Goal: Task Accomplishment & Management: Complete application form

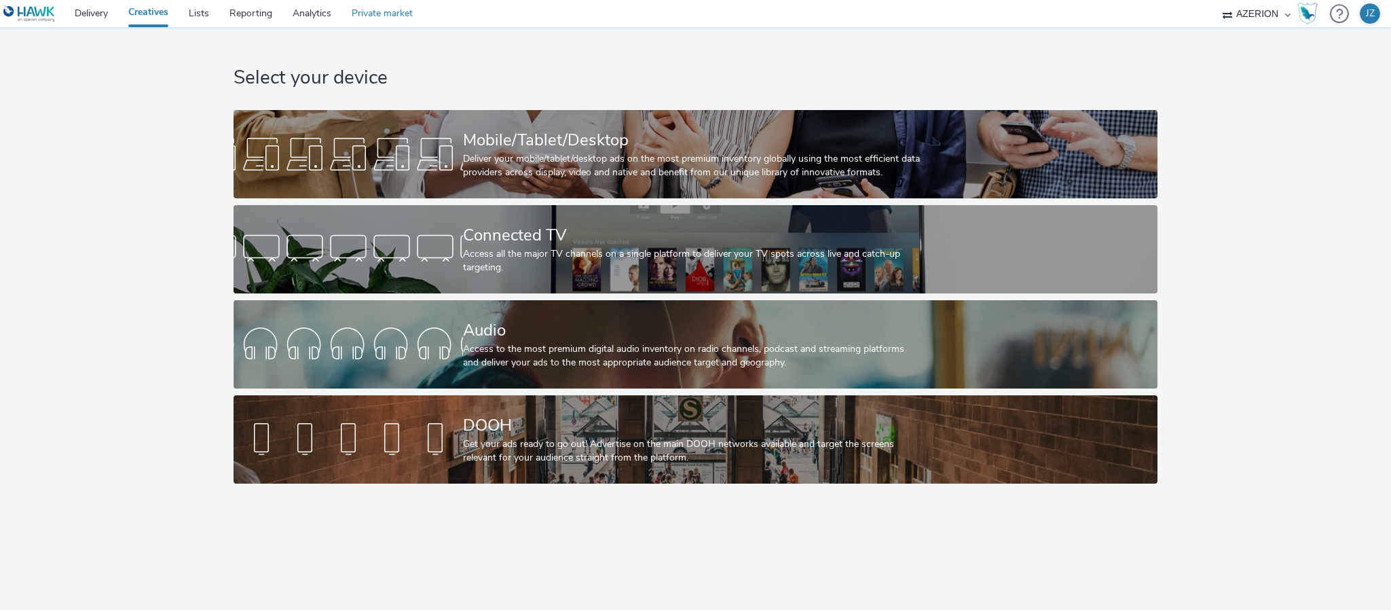
click at [383, 16] on link "Private market" at bounding box center [381, 13] width 81 height 27
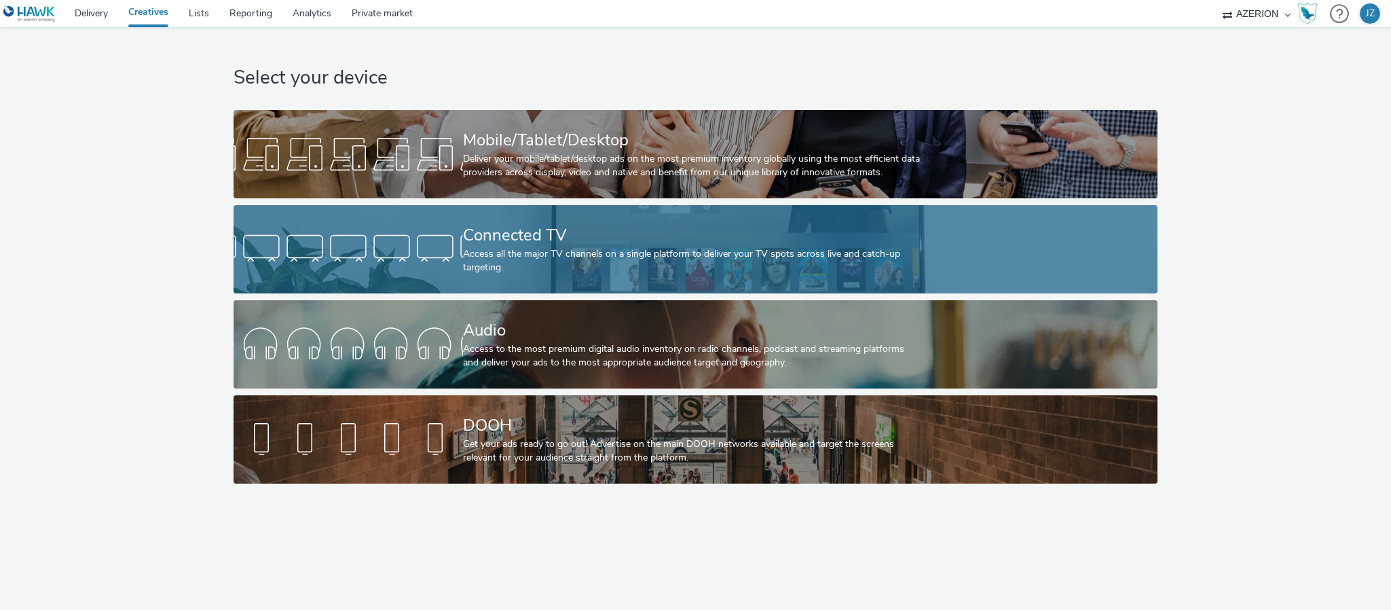
click at [581, 267] on div "Access all the major TV channels on a single platform to deliver your TV spots …" at bounding box center [693, 261] width 460 height 28
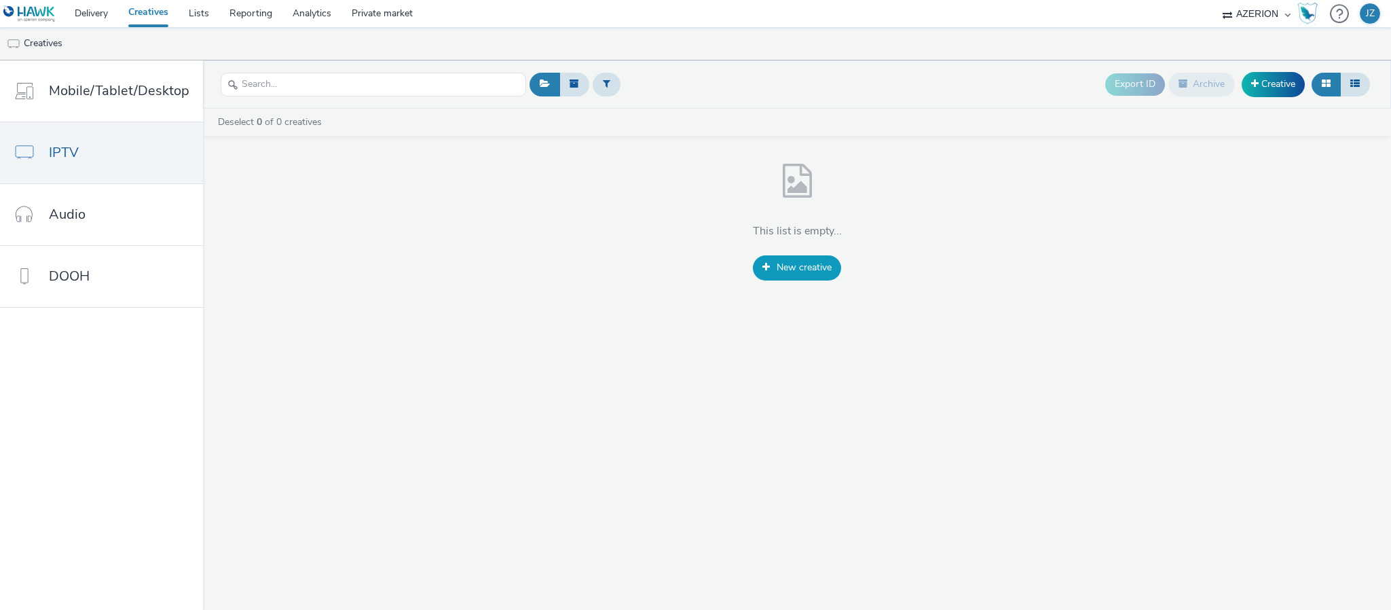
click at [777, 257] on link "New creative" at bounding box center [797, 267] width 88 height 24
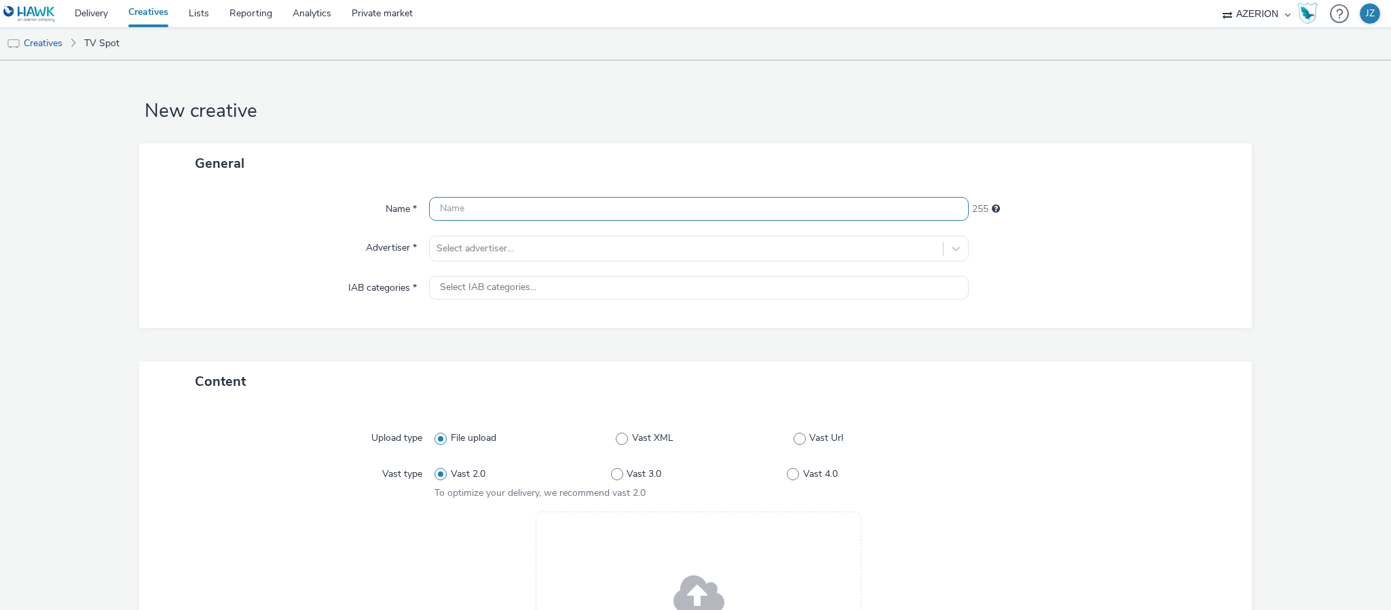
click at [509, 208] on input "text" at bounding box center [699, 209] width 540 height 24
click at [521, 239] on div "Name * 255 Advertiser * Select advertiser... IAB categories * Select IAB catego…" at bounding box center [695, 255] width 1113 height 145
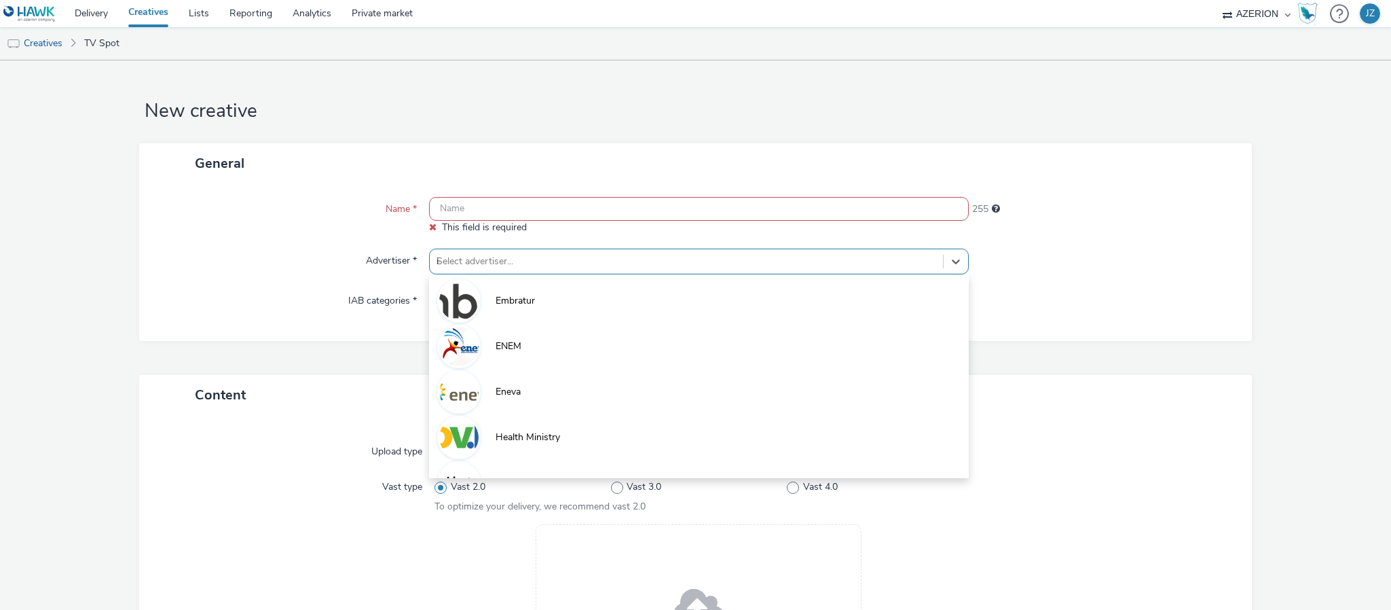
type input "ide"
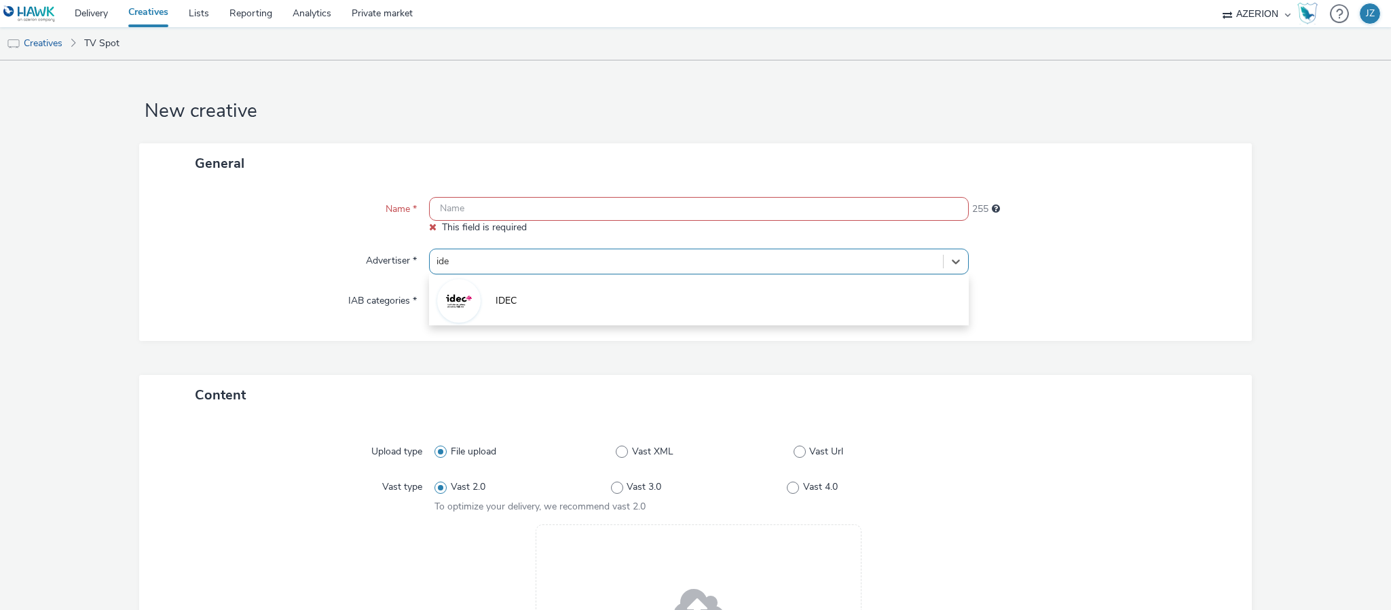
click at [489, 302] on li "IDEC" at bounding box center [699, 299] width 540 height 45
click at [595, 210] on input "text" at bounding box center [699, 209] width 540 height 24
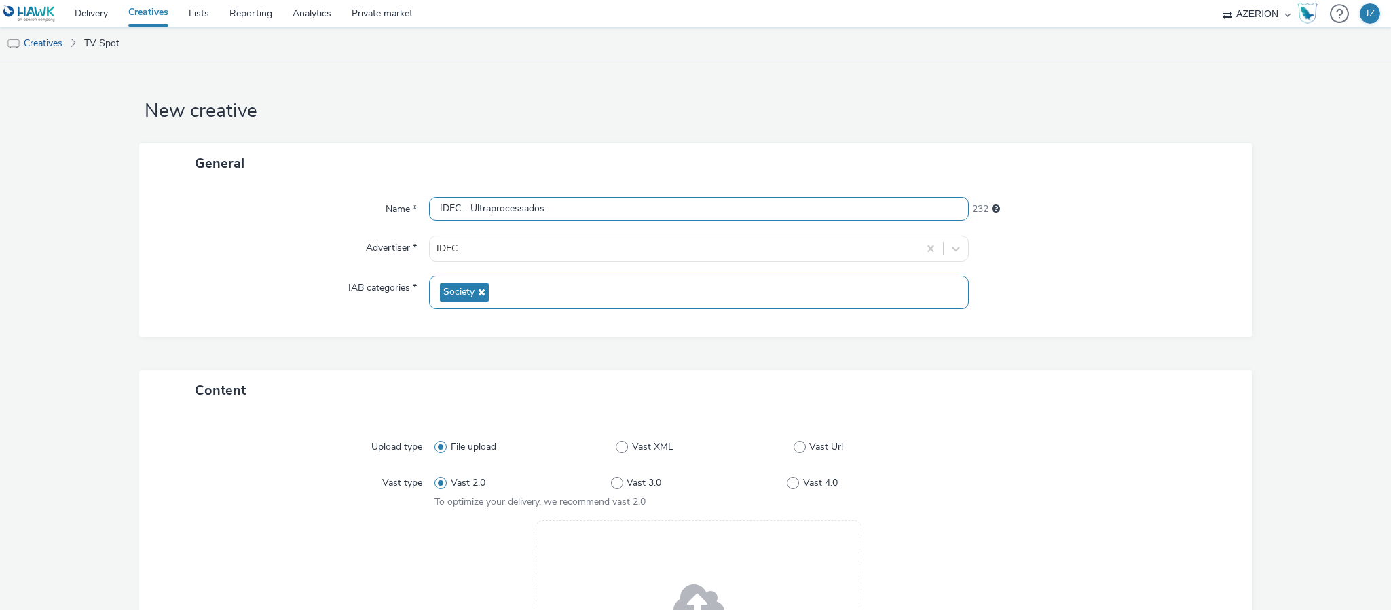
type input "IDEC - Ultraprocessados"
click at [212, 286] on div "IAB categories *" at bounding box center [291, 292] width 276 height 33
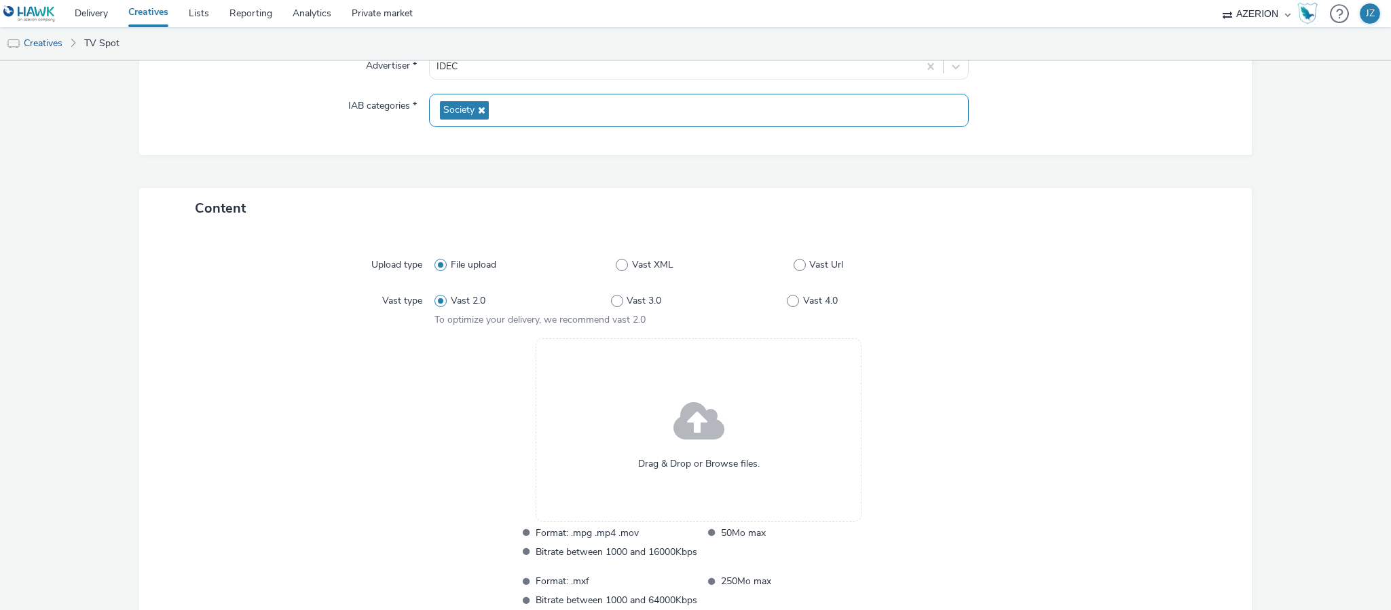
scroll to position [288, 0]
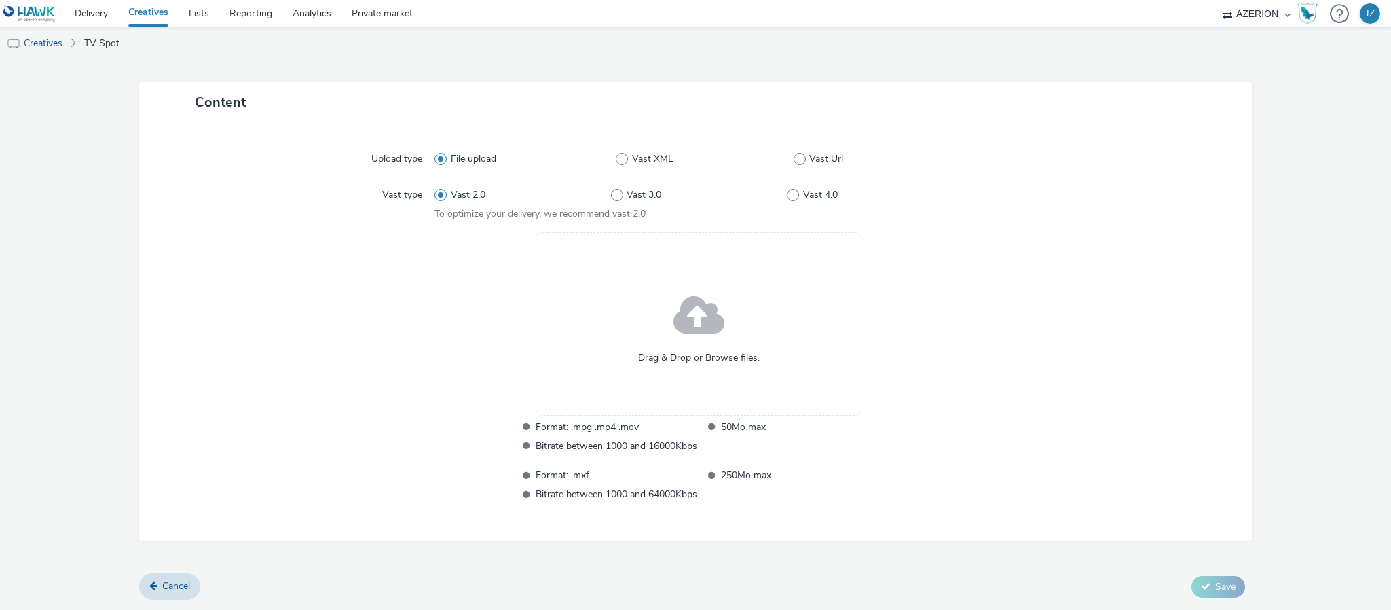
click at [673, 308] on span at bounding box center [698, 316] width 51 height 69
click at [673, 324] on span at bounding box center [698, 316] width 51 height 69
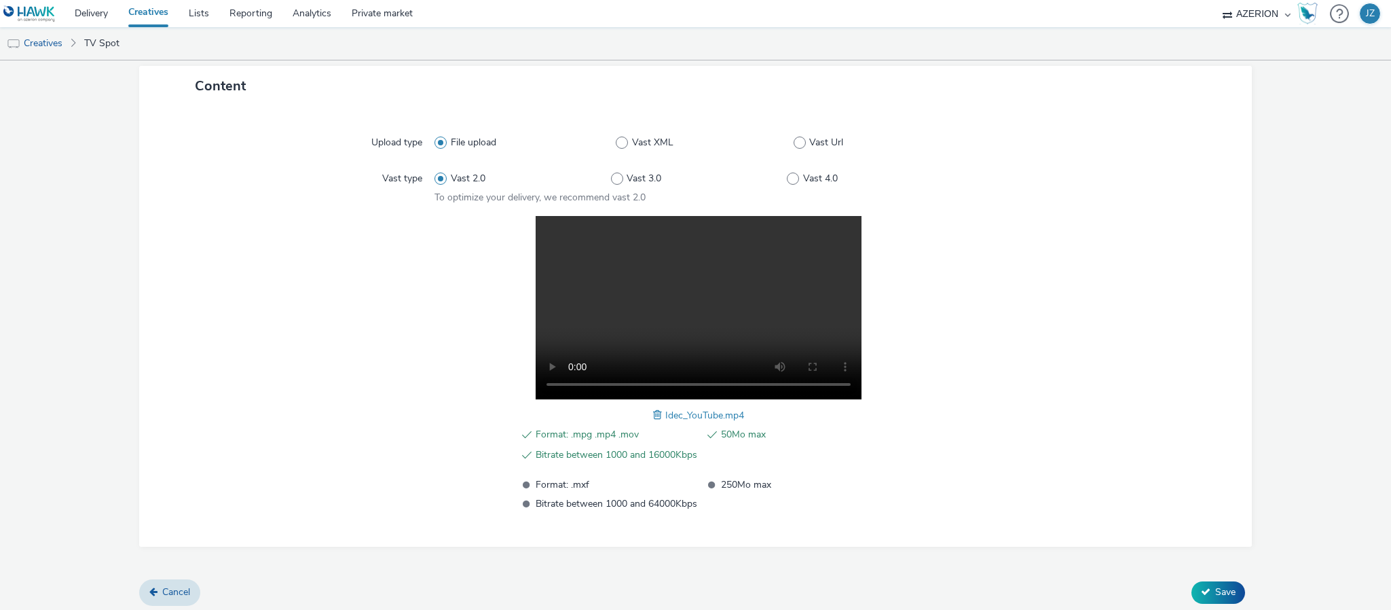
scroll to position [308, 0]
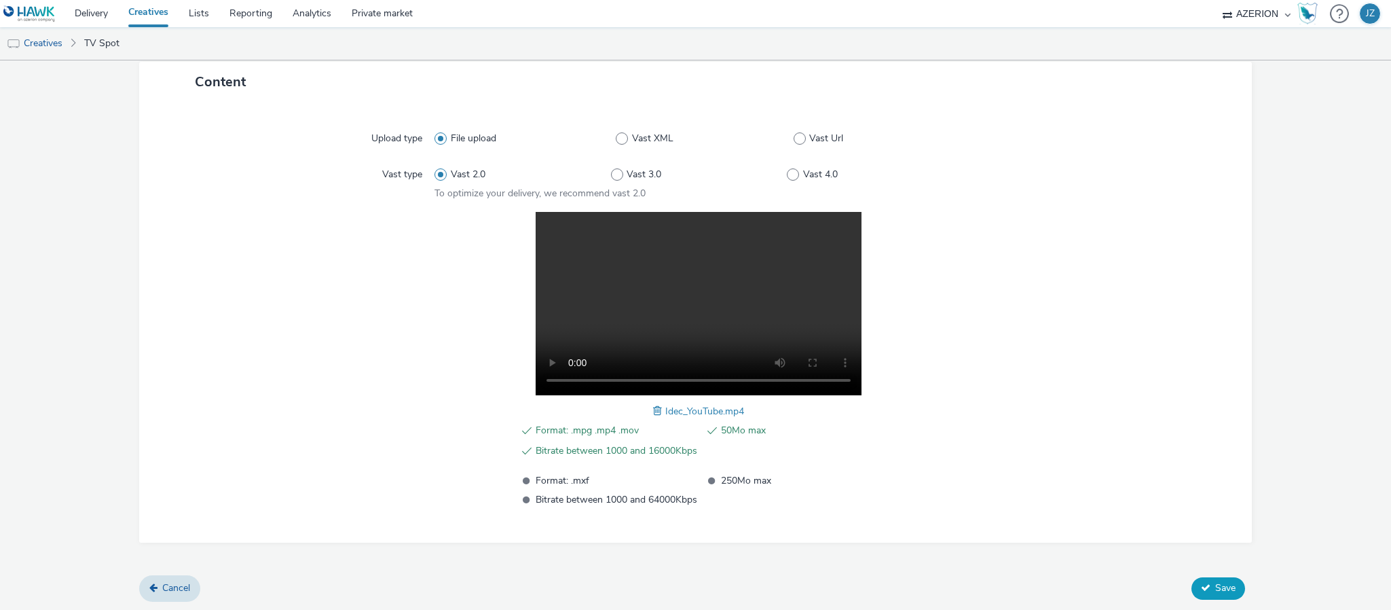
click at [1215, 591] on span "Save" at bounding box center [1225, 587] width 20 height 13
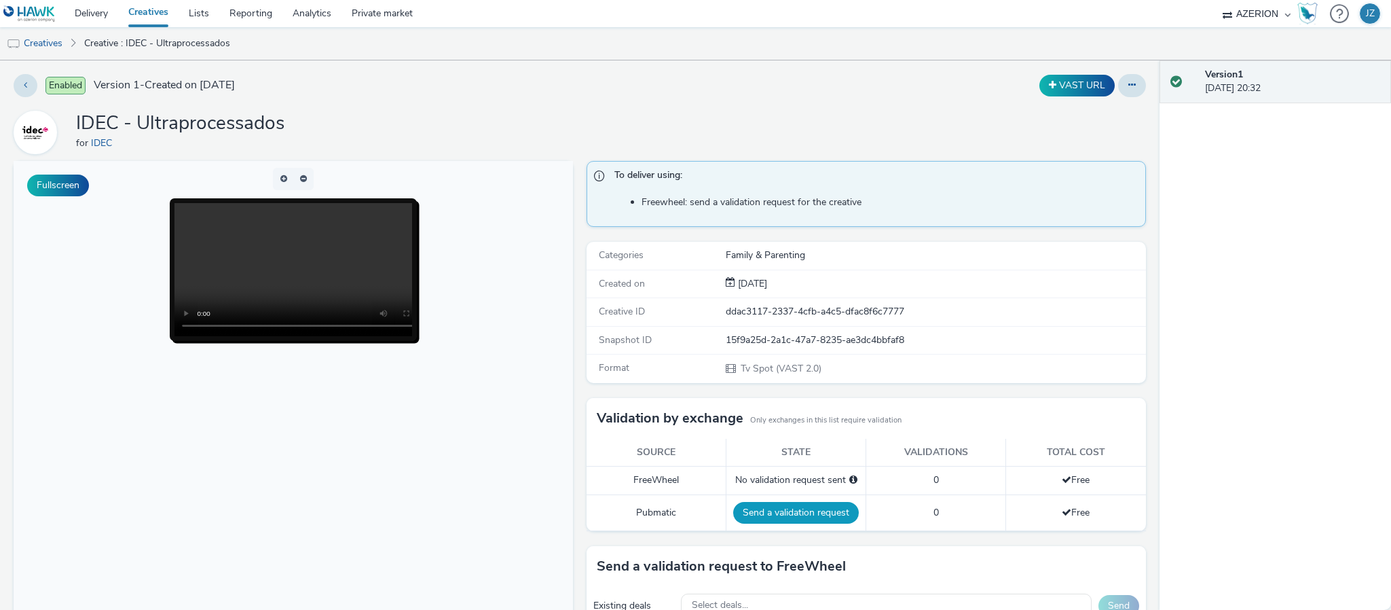
click at [787, 517] on button "Send a validation request" at bounding box center [796, 513] width 126 height 22
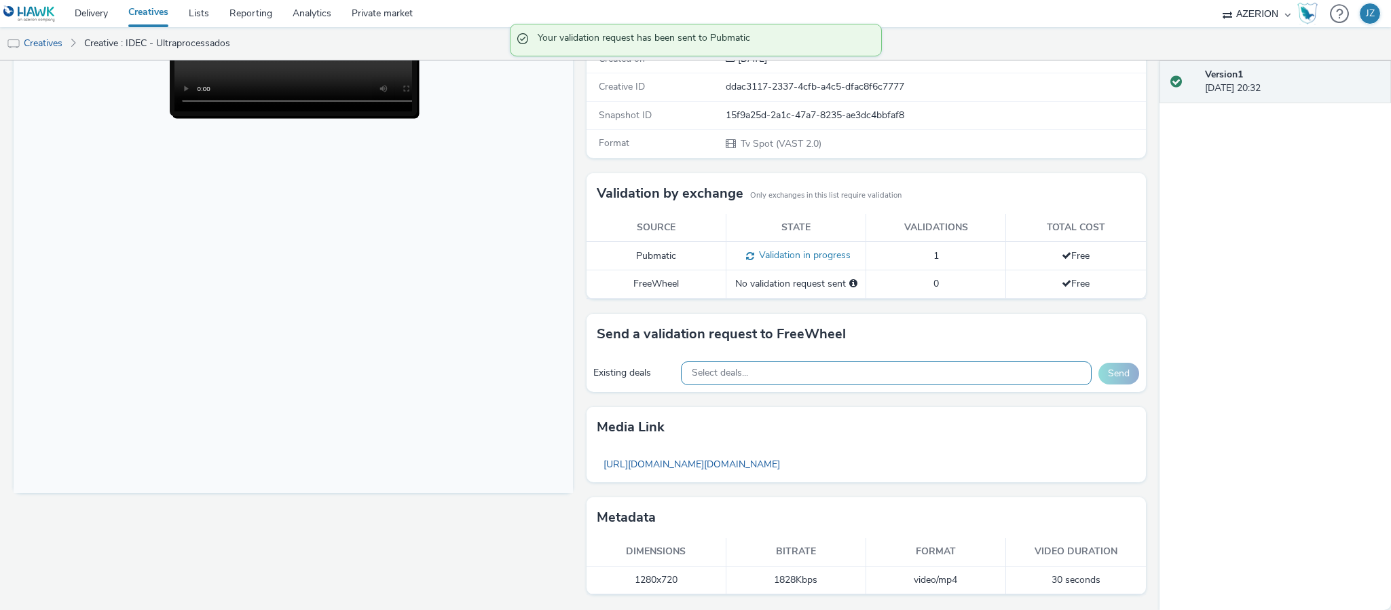
scroll to position [229, 0]
click at [739, 371] on span "Select deals..." at bounding box center [720, 373] width 56 height 12
click at [586, 337] on div "Send a validation request to FreeWheel" at bounding box center [865, 334] width 559 height 41
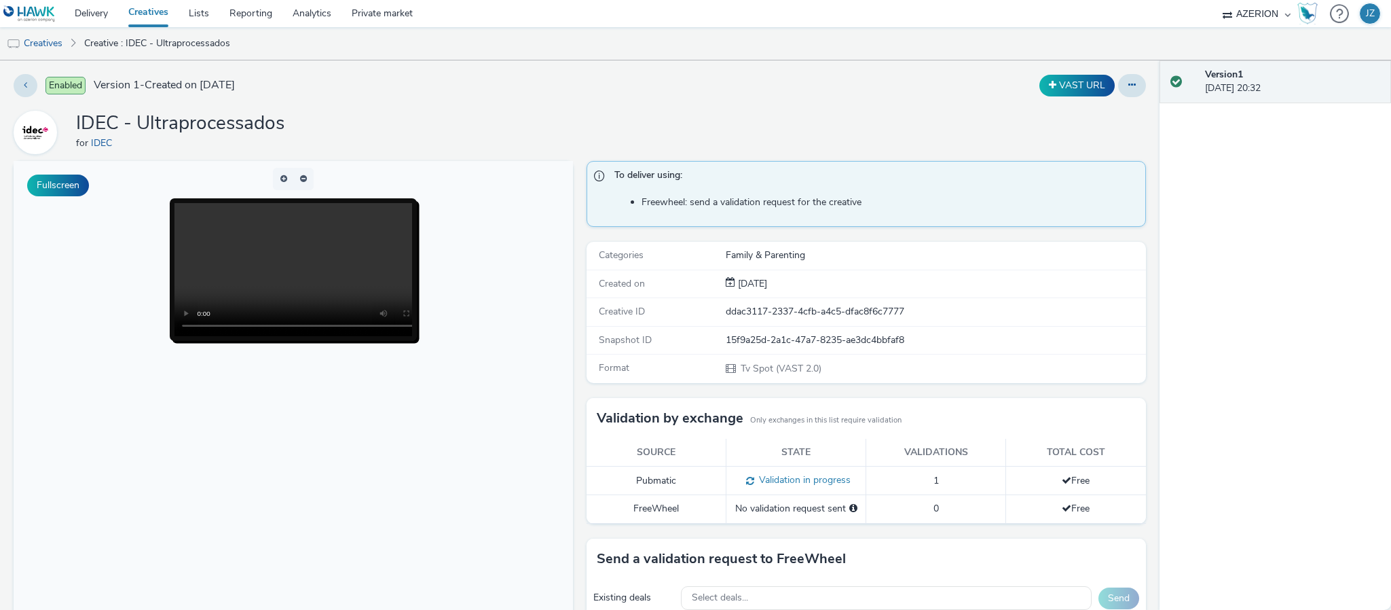
click at [141, 17] on link "Creatives" at bounding box center [148, 13] width 60 height 27
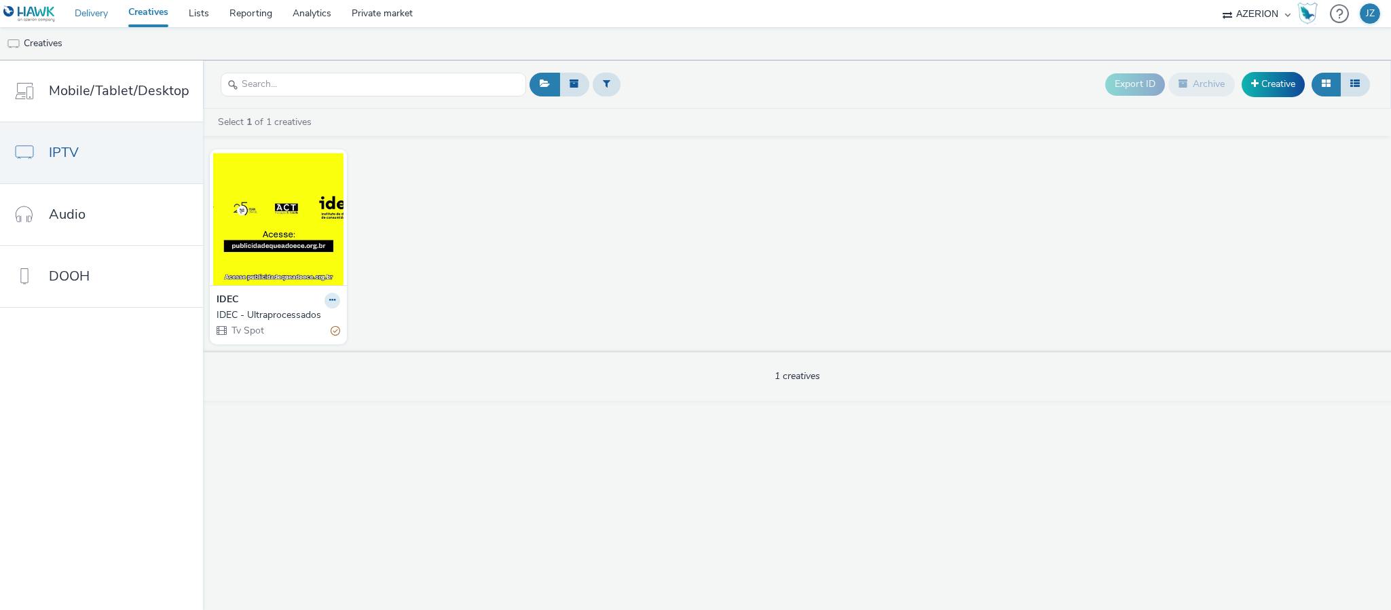
click at [92, 20] on link "Delivery" at bounding box center [91, 13] width 54 height 27
